Goal: Task Accomplishment & Management: Complete application form

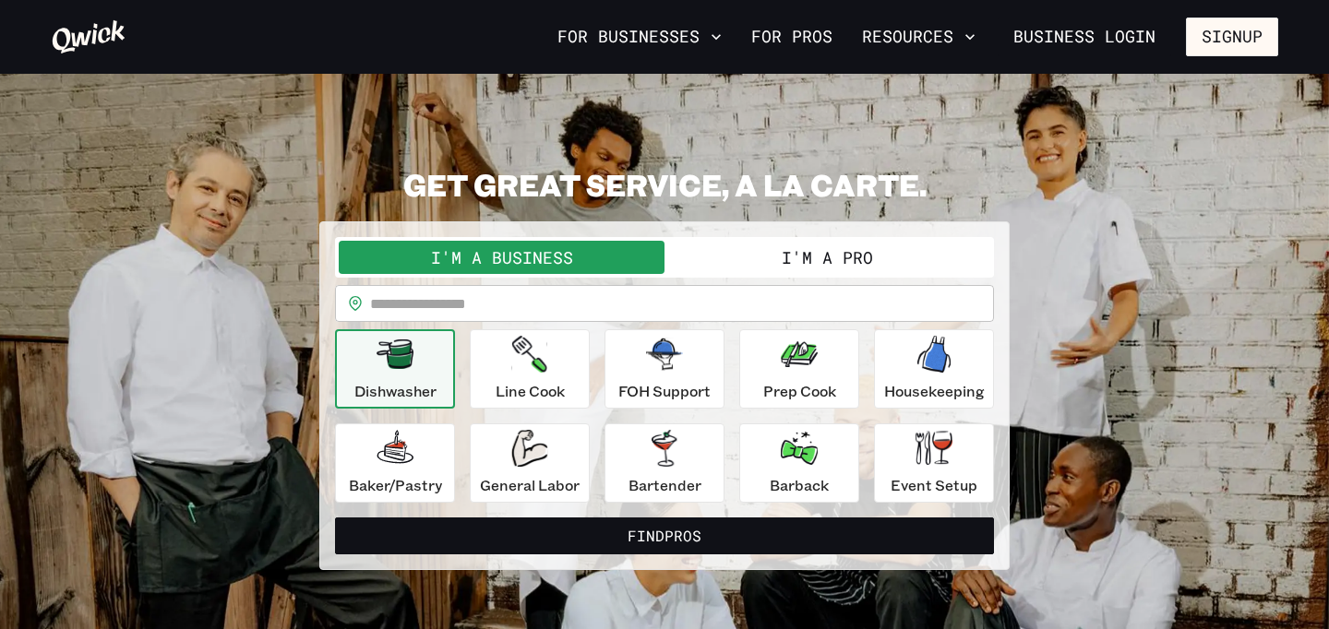
click at [838, 267] on button "I'm a Pro" at bounding box center [827, 257] width 326 height 33
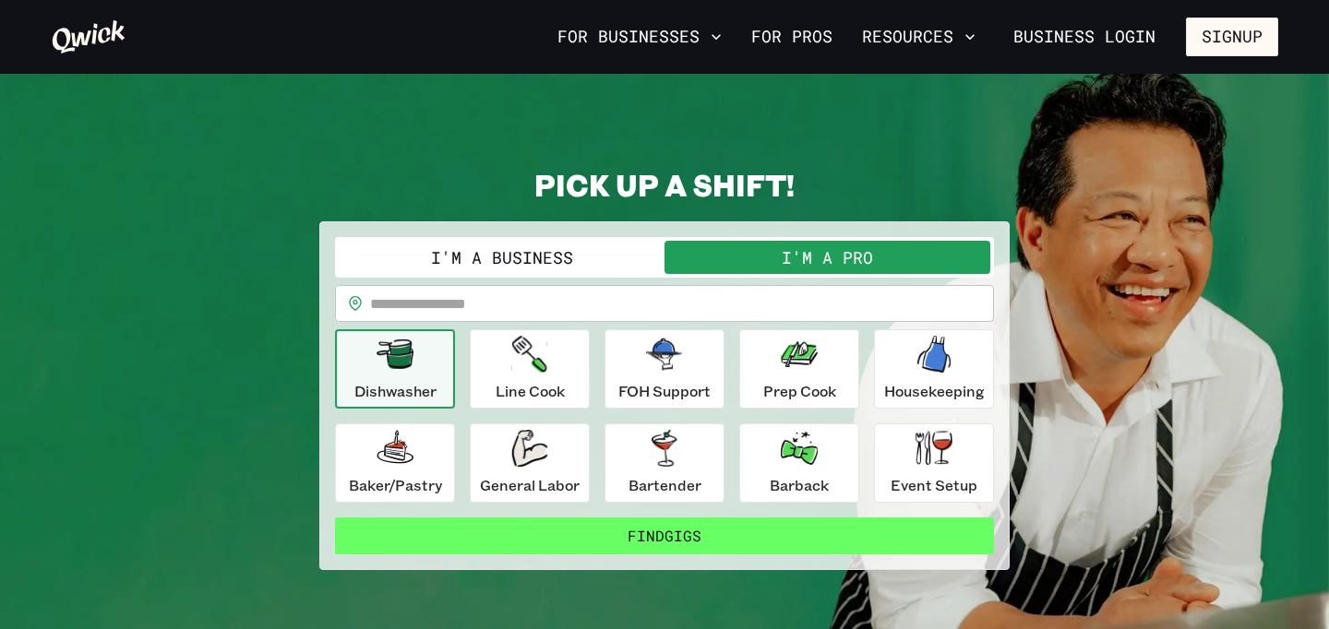
click at [798, 519] on button "Find Gigs" at bounding box center [664, 536] width 659 height 37
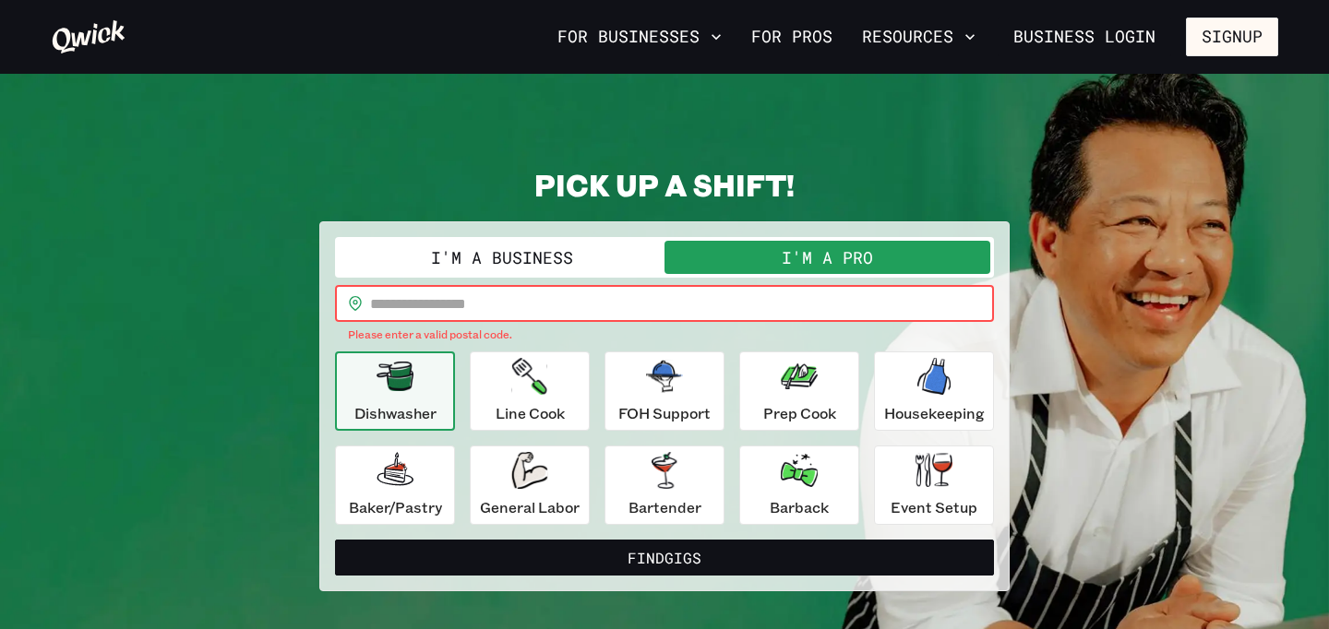
click at [617, 294] on input "text" at bounding box center [682, 303] width 624 height 37
type input "*"
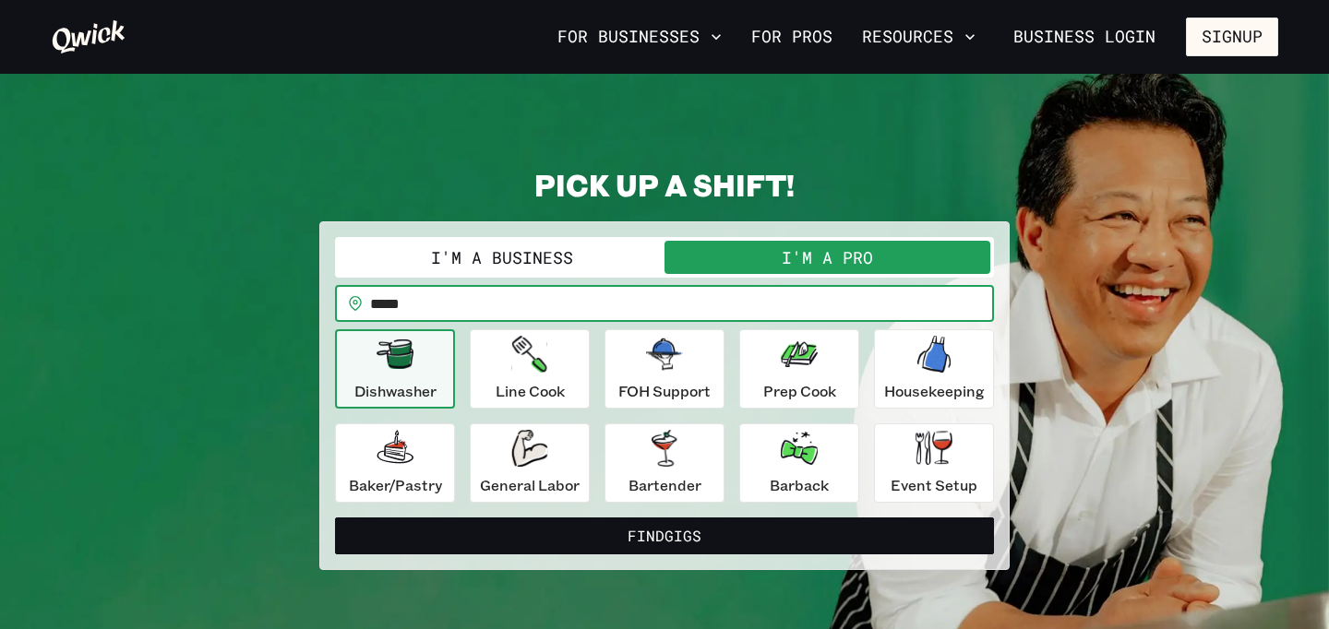
type input "*****"
click at [335, 518] on button "Find Gigs" at bounding box center [664, 536] width 659 height 37
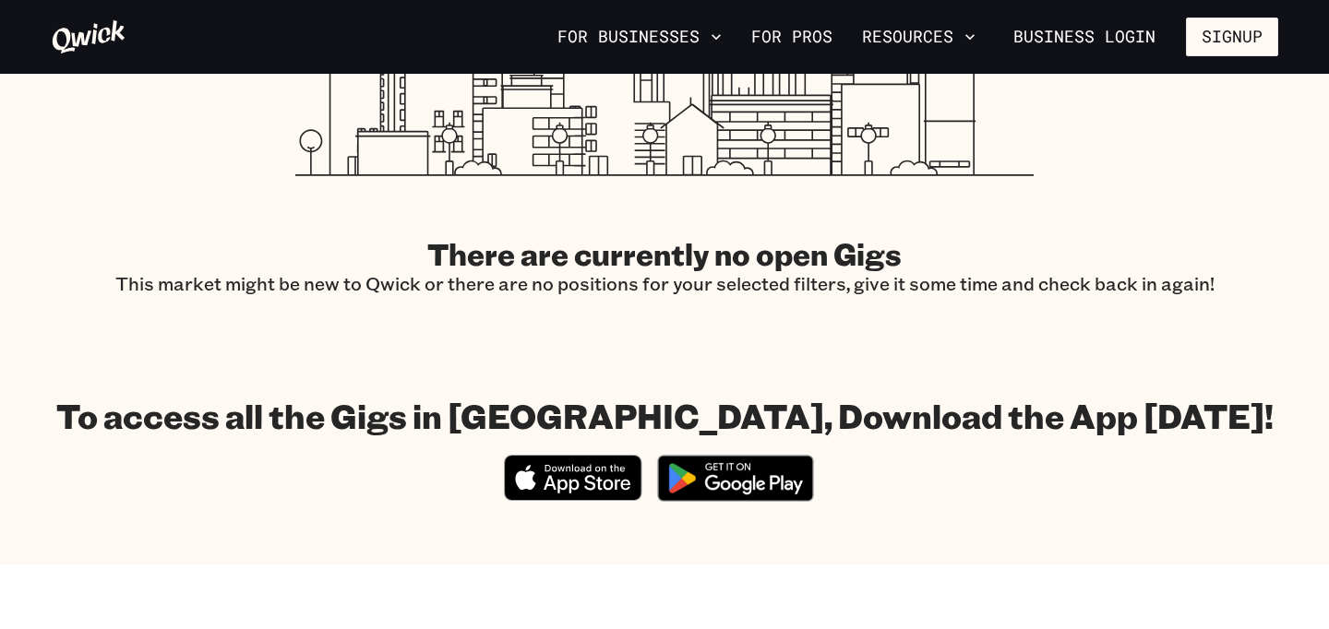
scroll to position [651, 0]
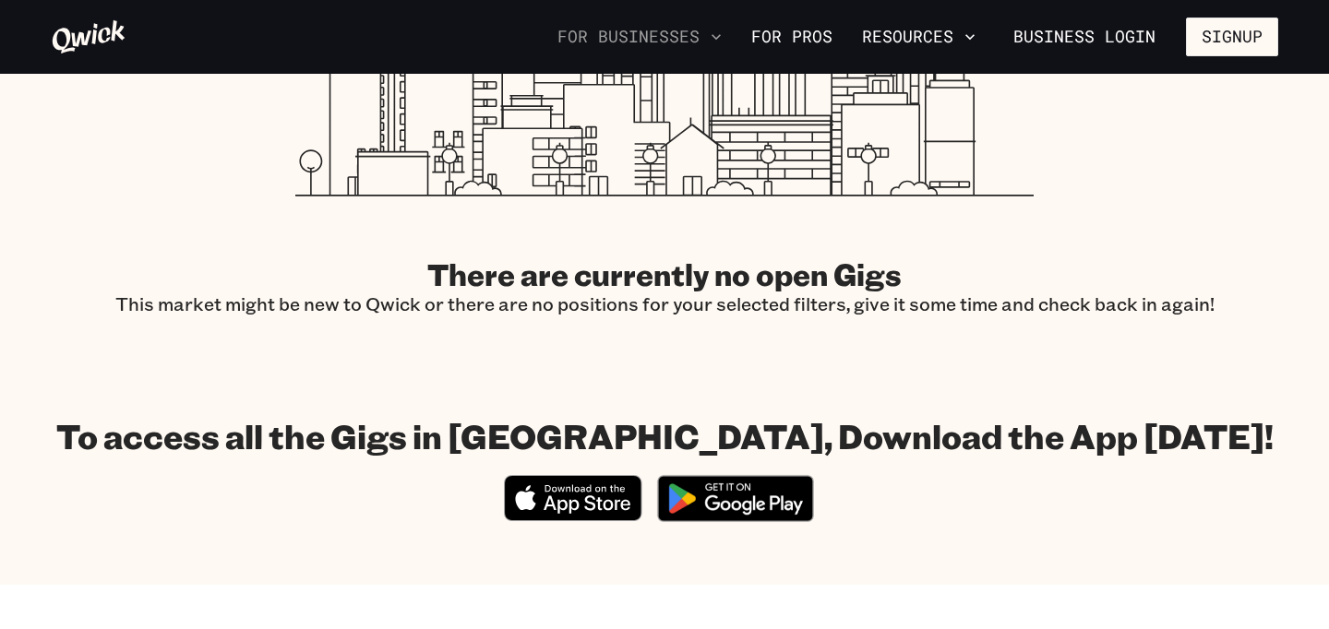
click at [715, 25] on button "For Businesses" at bounding box center [639, 36] width 179 height 31
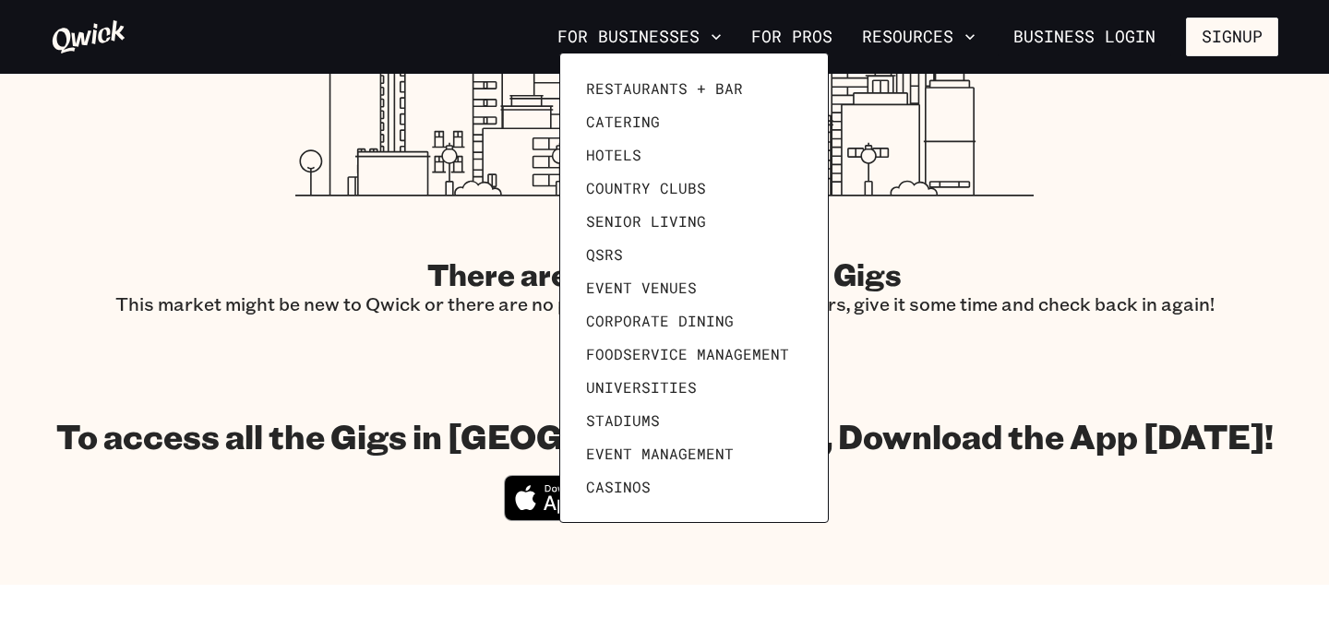
click at [807, 39] on div at bounding box center [664, 314] width 1329 height 629
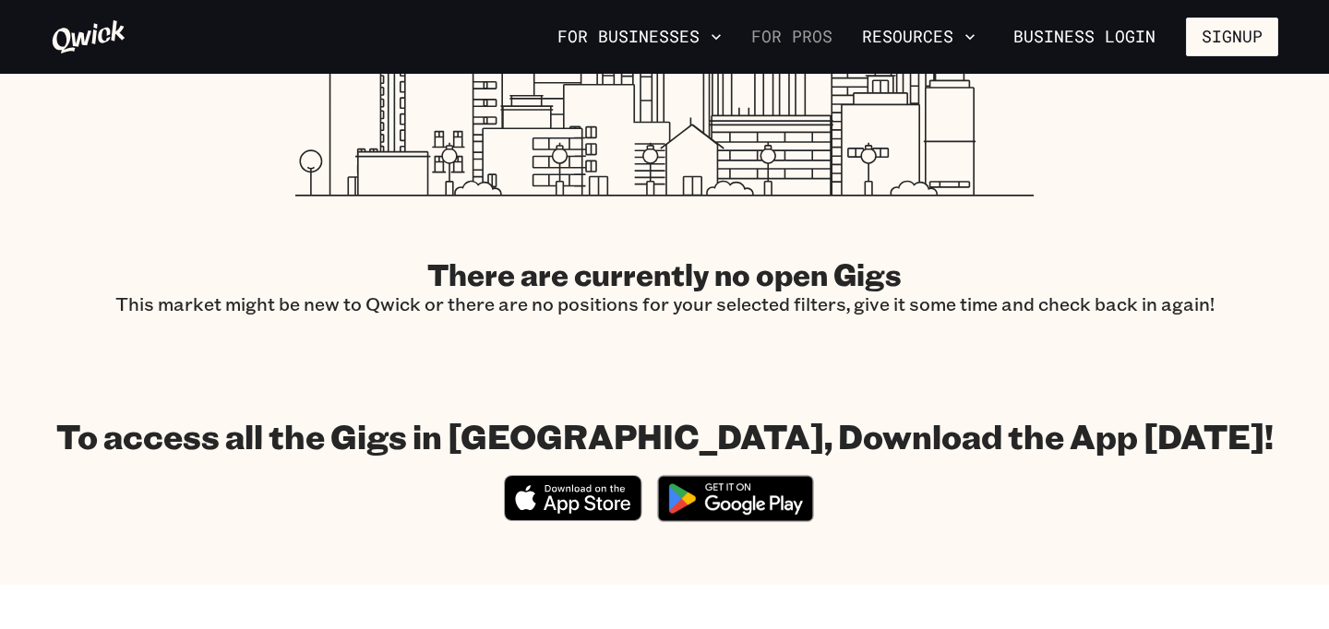
click at [783, 37] on link "For Pros" at bounding box center [792, 36] width 96 height 31
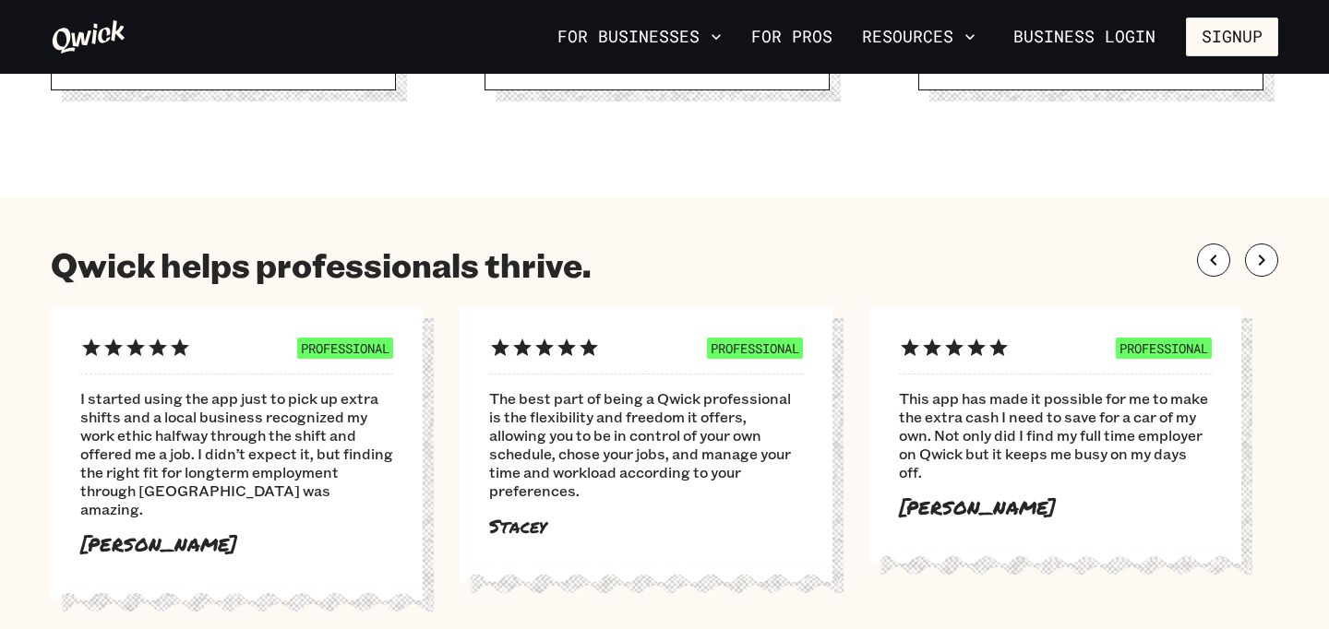
scroll to position [929, 0]
